Goal: Transaction & Acquisition: Subscribe to service/newsletter

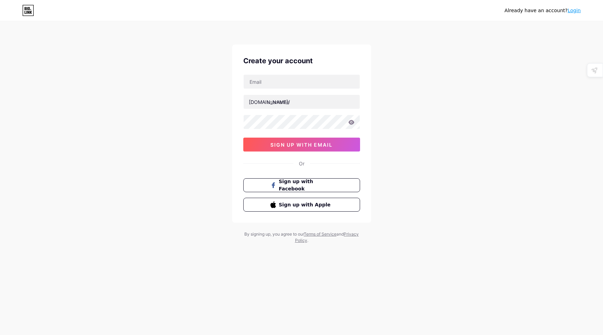
click at [200, 189] on div "Already have an account? Login Create your account bio.link/ 0cAFcWeA45Am0BpXul…" at bounding box center [301, 133] width 603 height 266
click at [263, 81] on input "text" at bounding box center [301, 82] width 116 height 14
type input "ikersamy17@gmail.com"
type input "samyshehata"
type input "[EMAIL_ADDRESS][PERSON_NAME][DOMAIN_NAME]"
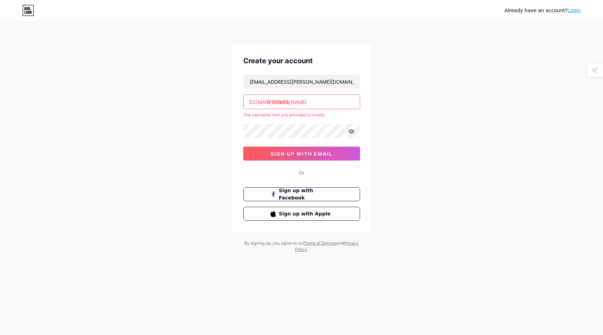
drag, startPoint x: 316, startPoint y: 102, endPoint x: 198, endPoint y: 100, distance: 118.1
click at [199, 100] on div "Already have an account? Login Create your account samy.shehata@yahoo.com bio.l…" at bounding box center [301, 137] width 603 height 275
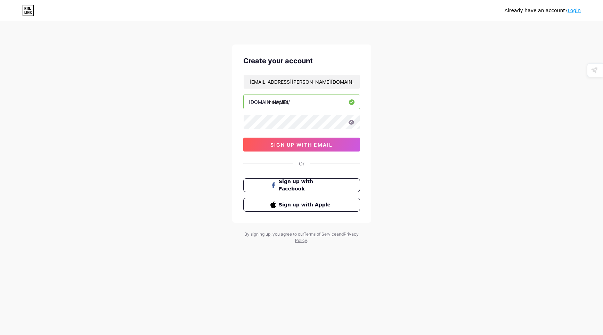
type input "meetpika"
click at [205, 132] on div "Already have an account? Login Create your account samy.shehata@yahoo.com bio.l…" at bounding box center [301, 133] width 603 height 266
click at [300, 148] on button "sign up with email" at bounding box center [301, 145] width 117 height 14
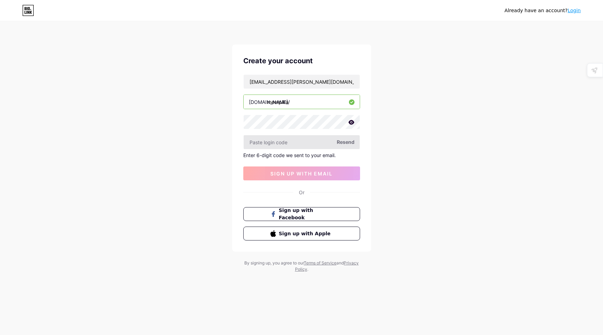
click at [285, 141] on input "text" at bounding box center [301, 142] width 116 height 14
type input "409559"
click at [298, 168] on button "sign up with email" at bounding box center [301, 173] width 117 height 14
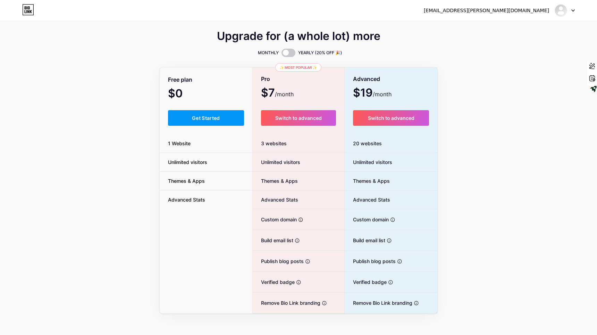
click at [125, 136] on div "Upgrade for (a whole lot) more MONTHLY YEARLY (20% OFF 🎉) Free plan $0 /month G…" at bounding box center [298, 172] width 597 height 281
click at [122, 159] on div "Upgrade for (a whole lot) more MONTHLY YEARLY (20% OFF 🎉) Free plan $0 /month G…" at bounding box center [298, 172] width 597 height 281
click at [117, 176] on div "Upgrade for (a whole lot) more MONTHLY YEARLY (20% OFF 🎉) Free plan $0 /month G…" at bounding box center [298, 172] width 597 height 281
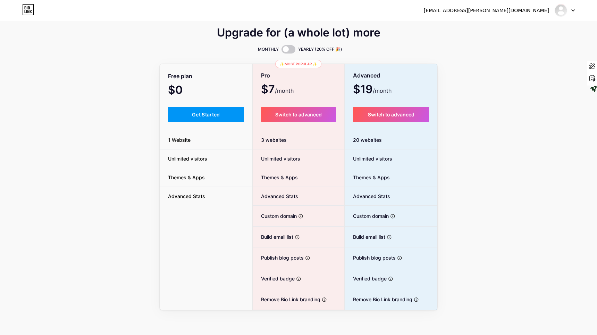
scroll to position [6, 0]
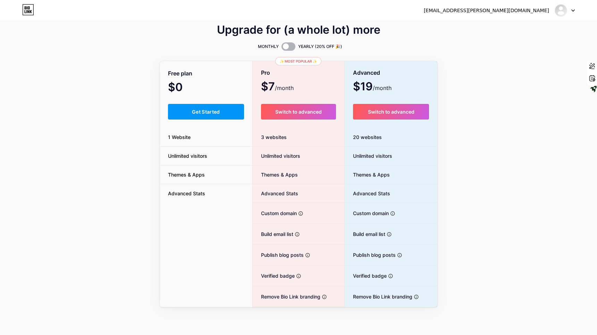
click at [287, 47] on span at bounding box center [289, 46] width 14 height 8
click at [282, 48] on input "checkbox" at bounding box center [282, 48] width 0 height 0
click at [197, 51] on div "Upgrade for (a whole lot) more MONTHLY YEARLY (20% OFF 🎉) Free plan $0 /year Ge…" at bounding box center [299, 166] width 278 height 281
click at [200, 196] on span "Advanced Stats" at bounding box center [187, 193] width 54 height 7
click at [188, 130] on li "1 Website" at bounding box center [206, 137] width 93 height 19
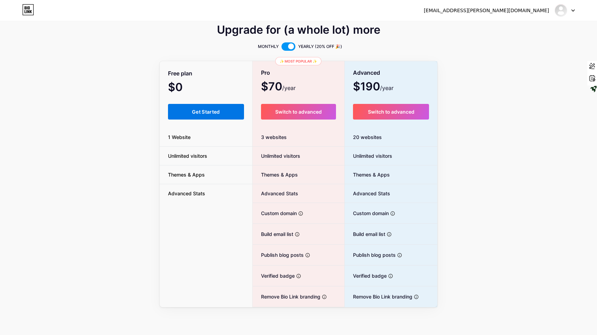
click at [192, 111] on span "Get Started" at bounding box center [206, 112] width 28 height 6
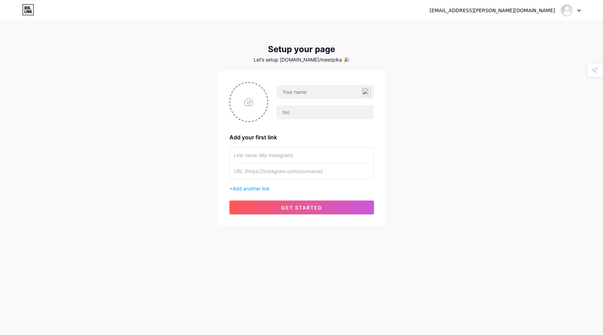
click at [173, 157] on div "[EMAIL_ADDRESS][PERSON_NAME][DOMAIN_NAME] Dashboard Logout Setup your page Let’…" at bounding box center [301, 124] width 603 height 248
click at [258, 189] on span "Add another link" at bounding box center [250, 188] width 37 height 6
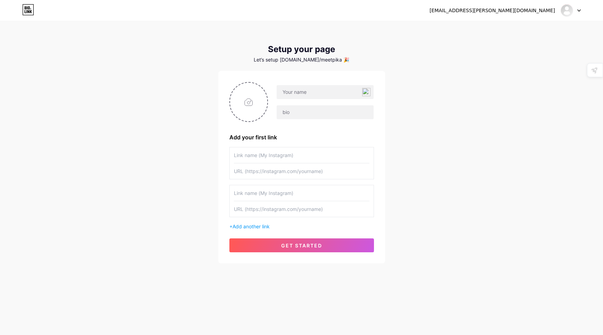
click at [171, 158] on div "samy.shehata@yahoo.com Dashboard Logout Setup your page Let’s setup bio.link/me…" at bounding box center [301, 142] width 603 height 285
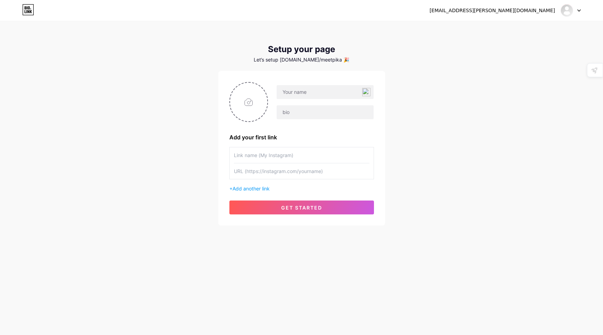
click at [540, 11] on div "[EMAIL_ADDRESS][PERSON_NAME][DOMAIN_NAME]" at bounding box center [491, 10] width 125 height 7
click at [570, 10] on img at bounding box center [566, 10] width 11 height 11
drag, startPoint x: 503, startPoint y: 106, endPoint x: 502, endPoint y: 99, distance: 7.0
click at [503, 105] on div "[EMAIL_ADDRESS][PERSON_NAME][DOMAIN_NAME] Dashboard Logout Setup your page Let’…" at bounding box center [301, 124] width 603 height 248
click at [564, 7] on img at bounding box center [566, 10] width 11 height 11
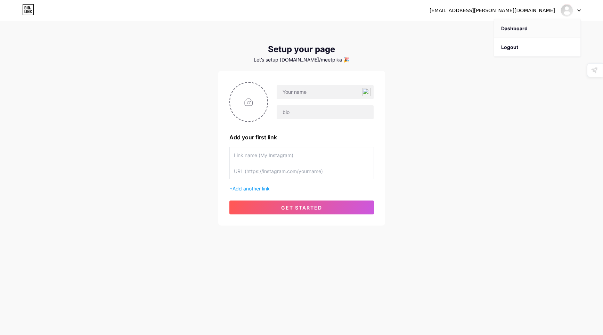
click at [540, 31] on link "Dashboard" at bounding box center [537, 28] width 86 height 19
click at [158, 139] on div "[EMAIL_ADDRESS][PERSON_NAME][DOMAIN_NAME] Dashboard Logout Setup your page Let’…" at bounding box center [301, 124] width 603 height 248
click at [26, 16] on link at bounding box center [28, 10] width 12 height 13
click at [103, 127] on div "[EMAIL_ADDRESS][PERSON_NAME][DOMAIN_NAME] Dashboard Logout Setup your page Let’…" at bounding box center [301, 124] width 603 height 248
click at [312, 62] on div "Let’s setup [DOMAIN_NAME]/meetpika 🎉" at bounding box center [301, 60] width 167 height 6
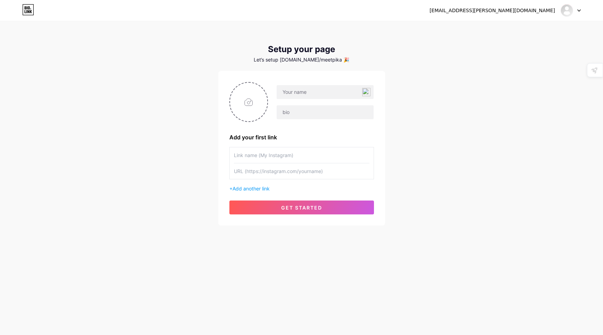
click at [314, 66] on div "Setup your page Let’s setup [DOMAIN_NAME]/meetpika 🎉 Add your first link + Add …" at bounding box center [301, 134] width 167 height 181
click at [306, 86] on input "text" at bounding box center [324, 92] width 97 height 14
click at [178, 137] on div "[EMAIL_ADDRESS][PERSON_NAME][DOMAIN_NAME] Dashboard Logout Setup your page Let’…" at bounding box center [301, 124] width 603 height 248
click at [247, 107] on input "file" at bounding box center [249, 102] width 38 height 39
click at [96, 171] on div "[EMAIL_ADDRESS][PERSON_NAME][DOMAIN_NAME] Dashboard Logout Setup your page Let’…" at bounding box center [301, 124] width 603 height 248
